Goal: Find specific page/section: Find specific page/section

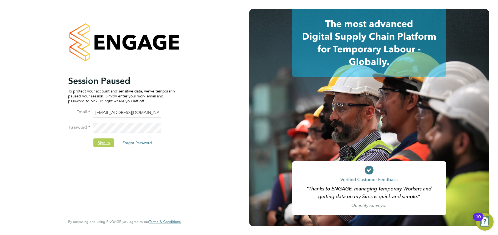
click at [100, 139] on button "Sign In" at bounding box center [103, 142] width 21 height 9
